Goal: Information Seeking & Learning: Understand process/instructions

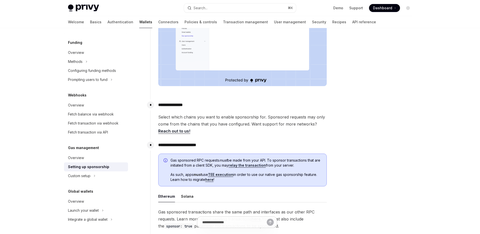
scroll to position [156, 0]
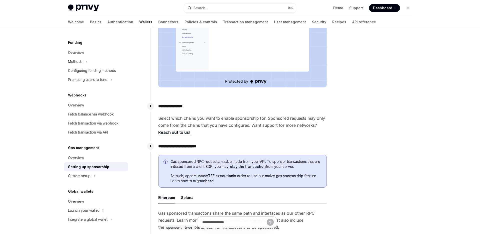
click at [229, 175] on link "TEE execution" at bounding box center [220, 175] width 25 height 5
click at [261, 167] on link "relay the transaction" at bounding box center [247, 166] width 37 height 5
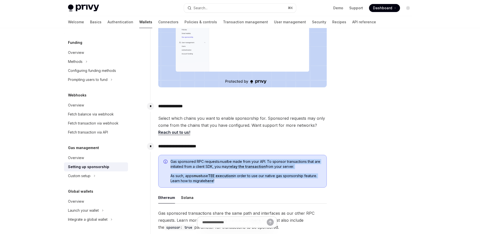
drag, startPoint x: 223, startPoint y: 184, endPoint x: 167, endPoint y: 161, distance: 60.7
click at [167, 161] on div "Gas sponsored RPC requests must be made from your API. To sponsor transactions …" at bounding box center [242, 171] width 169 height 33
copy div "Gas sponsored RPC requests must be made from your API. To sponsor transactions …"
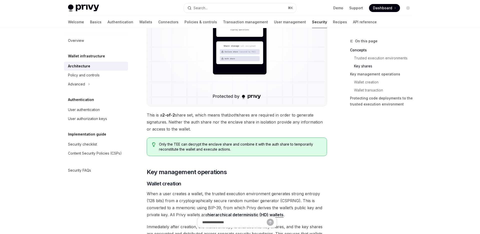
scroll to position [563, 0]
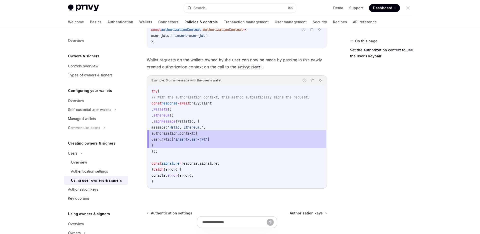
scroll to position [295, 0]
